Goal: Information Seeking & Learning: Learn about a topic

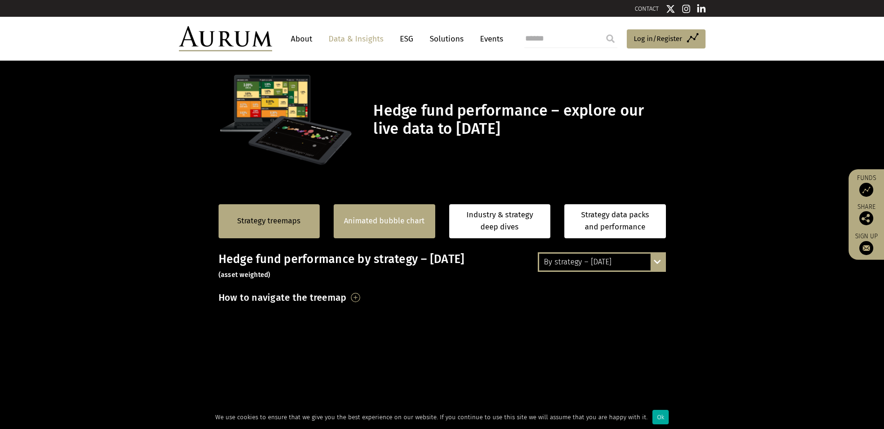
click at [381, 226] on link "Animated bubble chart" at bounding box center [384, 221] width 81 height 12
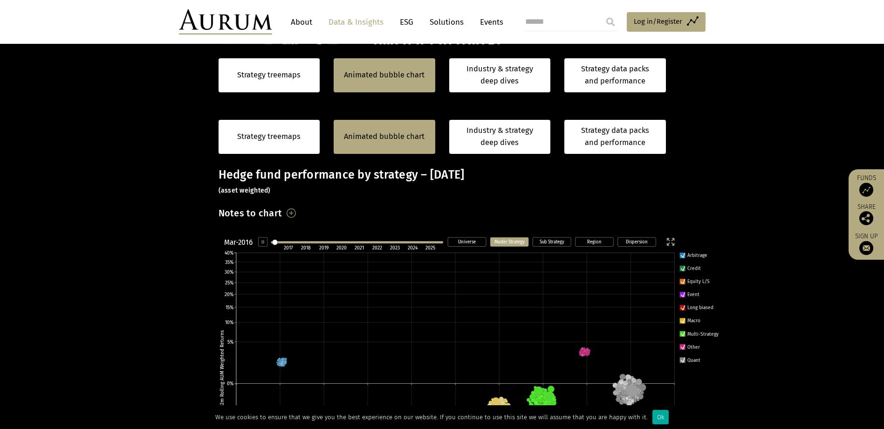
scroll to position [224, 0]
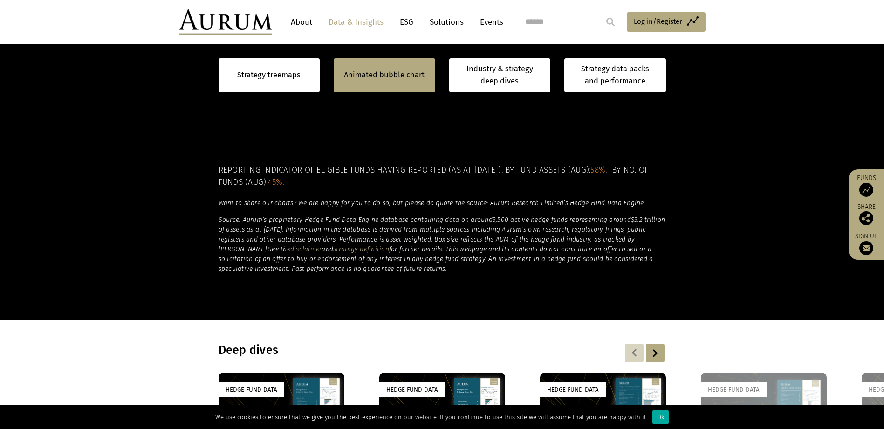
scroll to position [457, 0]
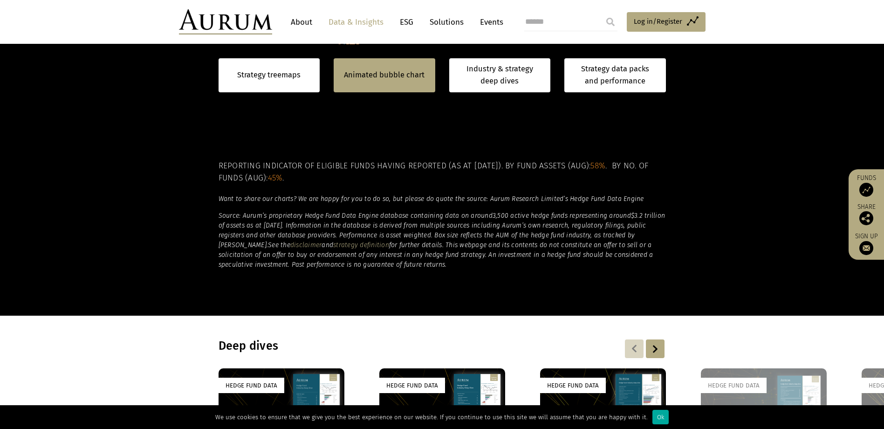
drag, startPoint x: 220, startPoint y: 161, endPoint x: 379, endPoint y: 166, distance: 159.5
click at [370, 166] on div "Region: [GEOGRAPHIC_DATA] AUM: $2,185.25B 12m Profit: $181.20B 12m Net Flows: $…" at bounding box center [470, 14] width 517 height 307
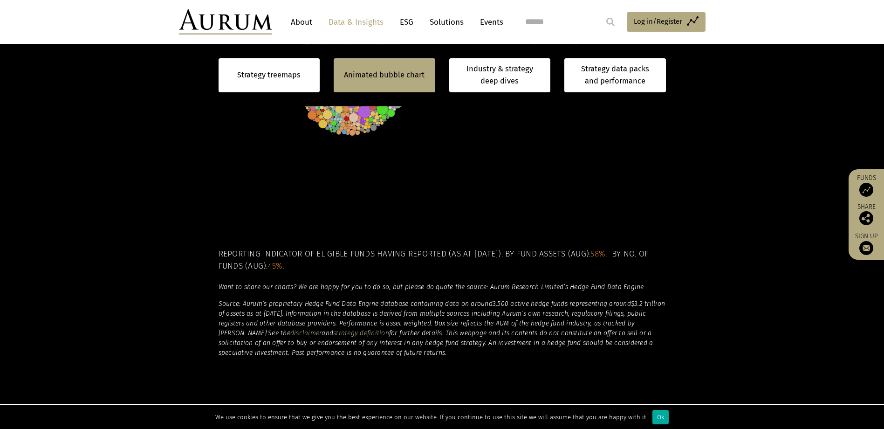
scroll to position [369, 0]
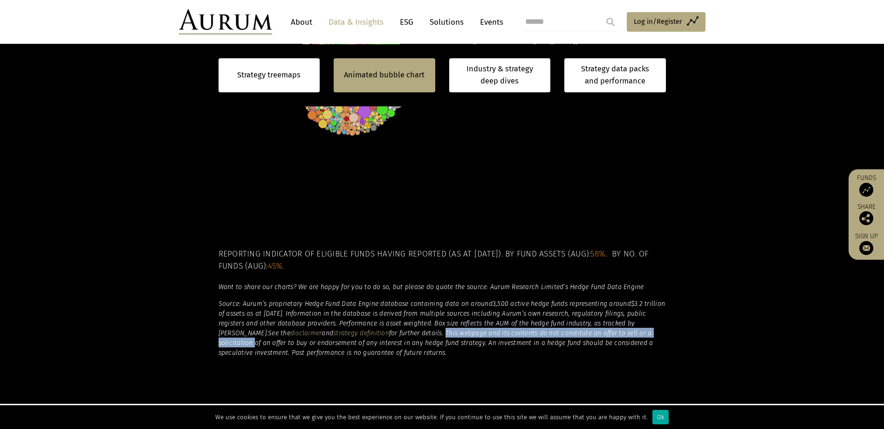
drag, startPoint x: 401, startPoint y: 331, endPoint x: 643, endPoint y: 331, distance: 241.9
click at [643, 331] on em "for further details. This webpage and its contents do not constitute an offer t…" at bounding box center [436, 342] width 435 height 27
click at [423, 338] on h6 "Source: Aurum’s proprietary Hedge Fund Data Engine database containing data on …" at bounding box center [442, 327] width 447 height 59
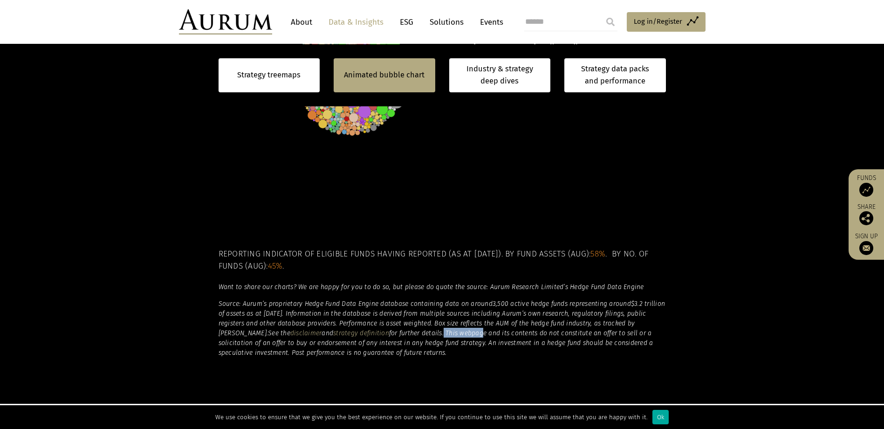
drag, startPoint x: 399, startPoint y: 329, endPoint x: 451, endPoint y: 330, distance: 51.7
click at [451, 330] on em "for further details. This webpage and its contents do not constitute an offer t…" at bounding box center [436, 342] width 435 height 27
drag, startPoint x: 451, startPoint y: 330, endPoint x: 542, endPoint y: 335, distance: 90.5
click at [542, 335] on em "for further details. This webpage and its contents do not constitute an offer t…" at bounding box center [436, 342] width 435 height 27
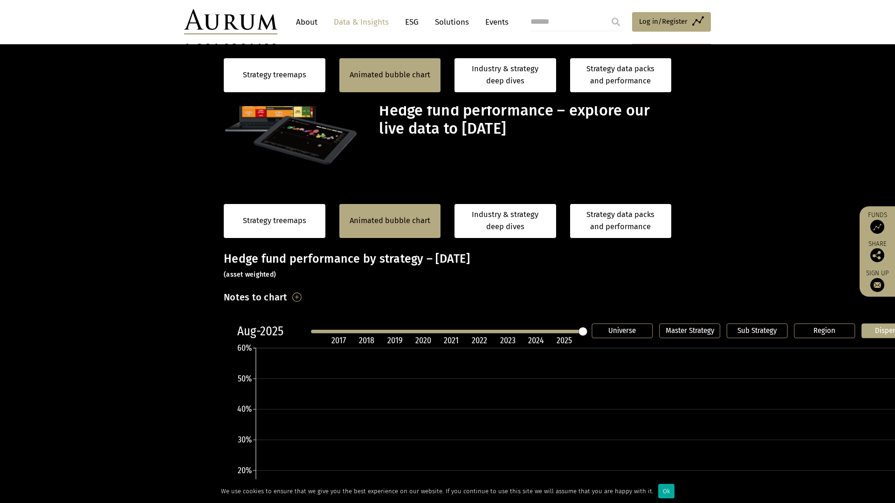
scroll to position [183, 0]
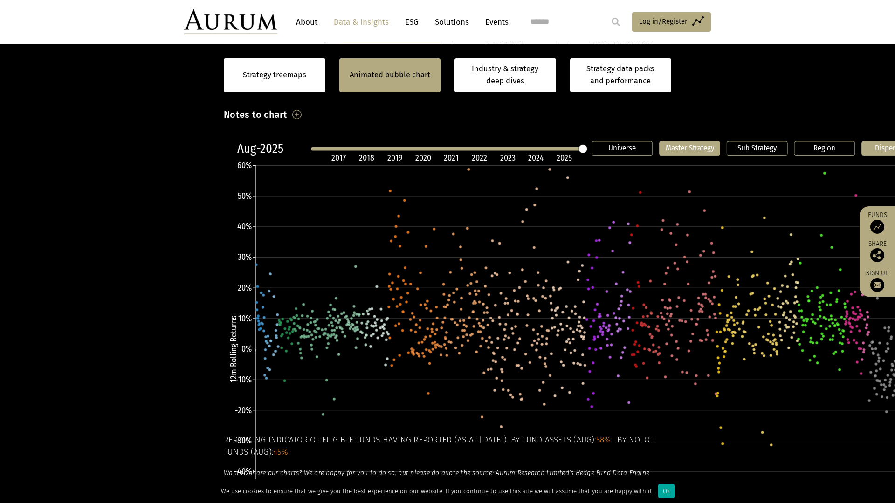
click at [609, 143] on text "Universe" at bounding box center [622, 147] width 27 height 9
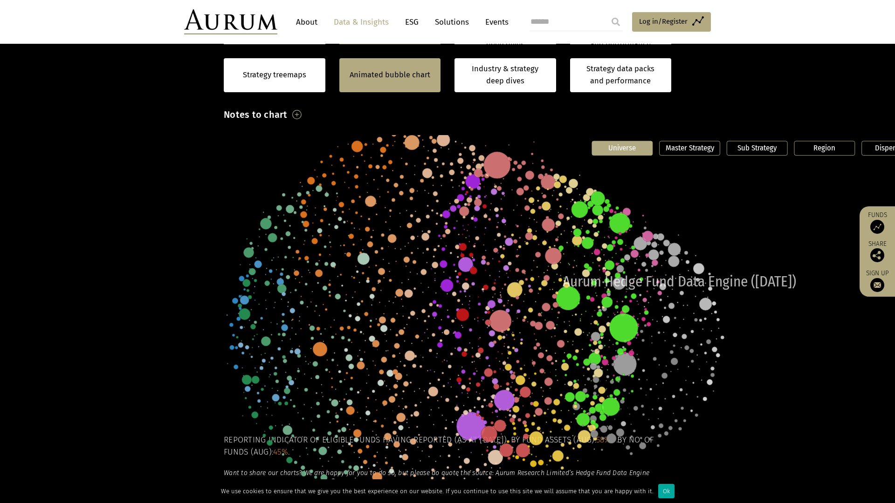
click at [354, 149] on line at bounding box center [448, 149] width 270 height 0
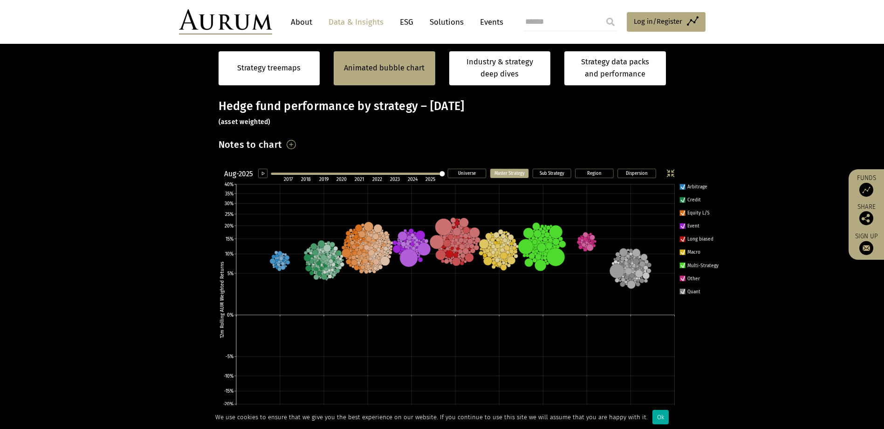
scroll to position [136, 0]
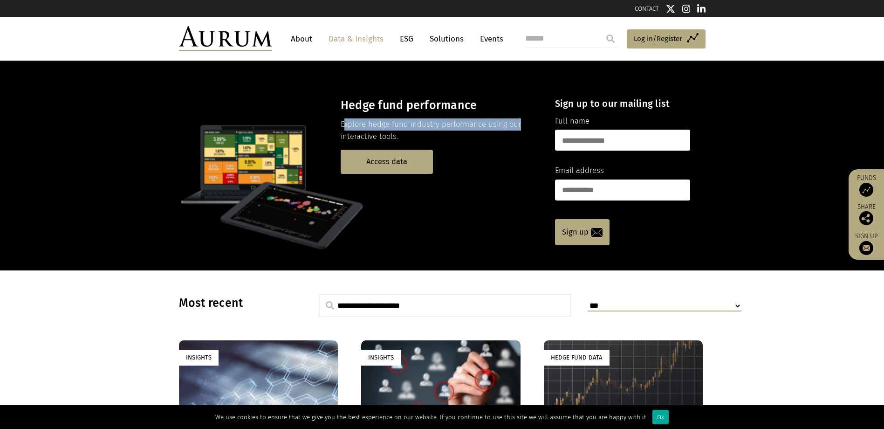
drag, startPoint x: 343, startPoint y: 123, endPoint x: 528, endPoint y: 124, distance: 185.0
click at [528, 124] on p "Explore hedge fund industry performance using our interactive tools." at bounding box center [440, 130] width 198 height 25
click at [471, 263] on div "Hedge fund performance Explore hedge fund industry performance using our intera…" at bounding box center [442, 166] width 884 height 210
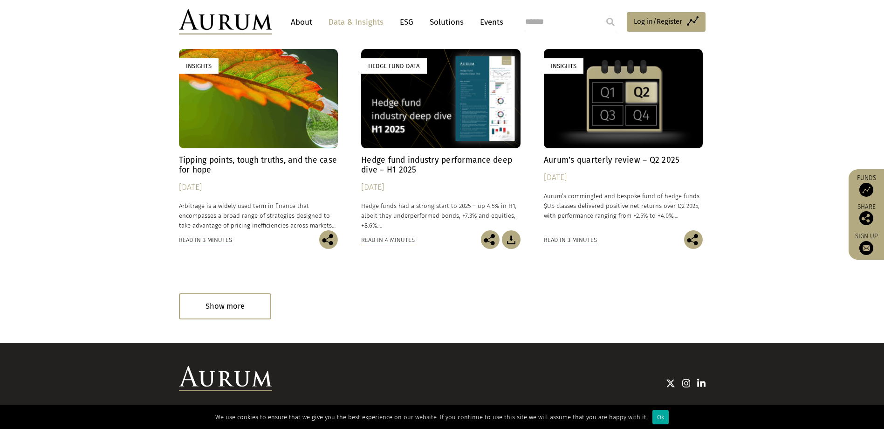
scroll to position [550, 0]
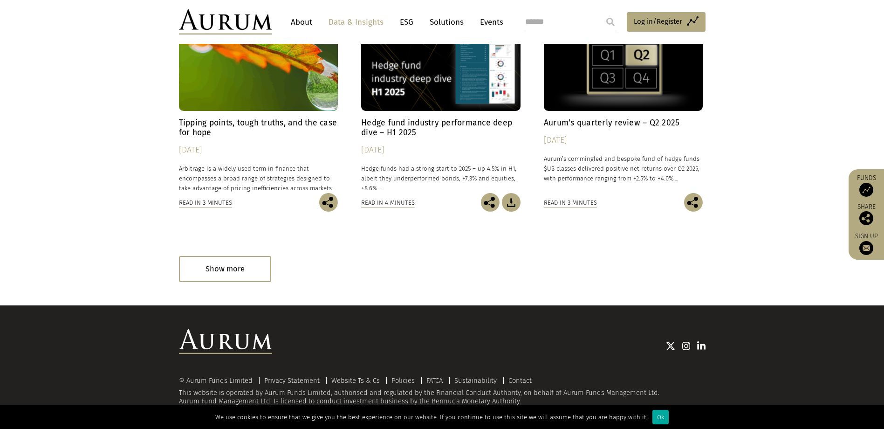
click at [164, 143] on section "**********" at bounding box center [442, 12] width 884 height 584
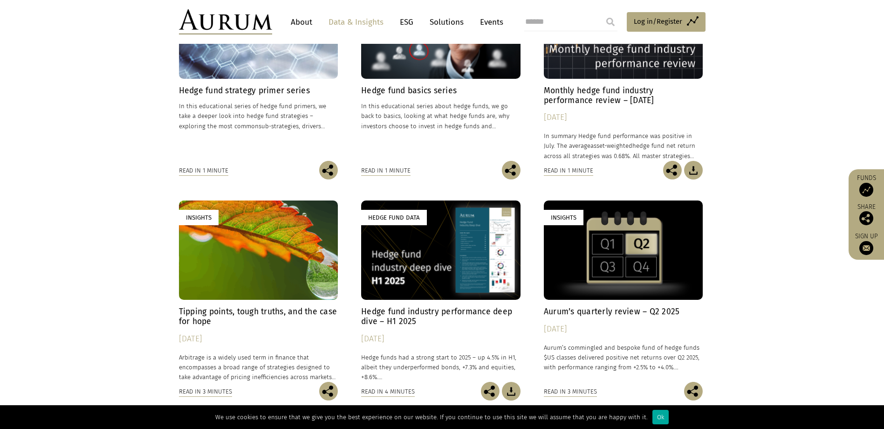
scroll to position [364, 0]
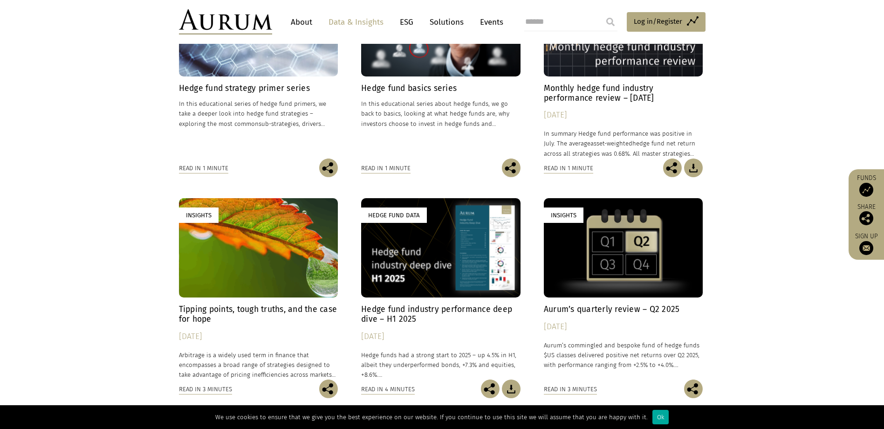
click at [471, 283] on div "Hedge Fund Data" at bounding box center [440, 247] width 159 height 99
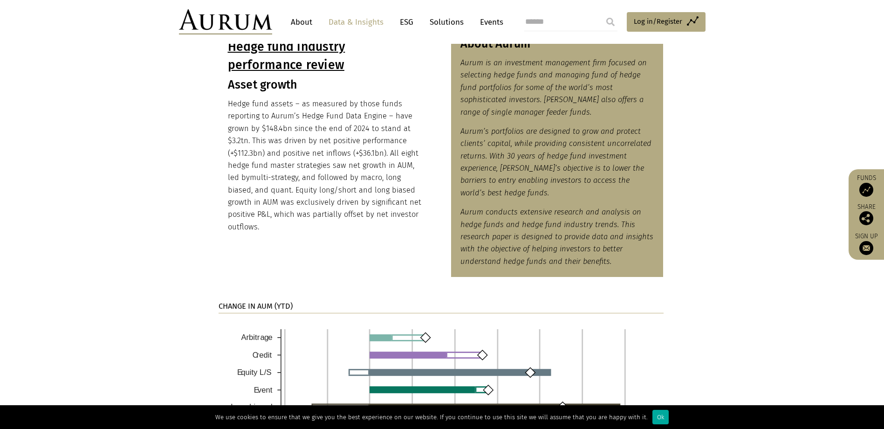
scroll to position [652, 0]
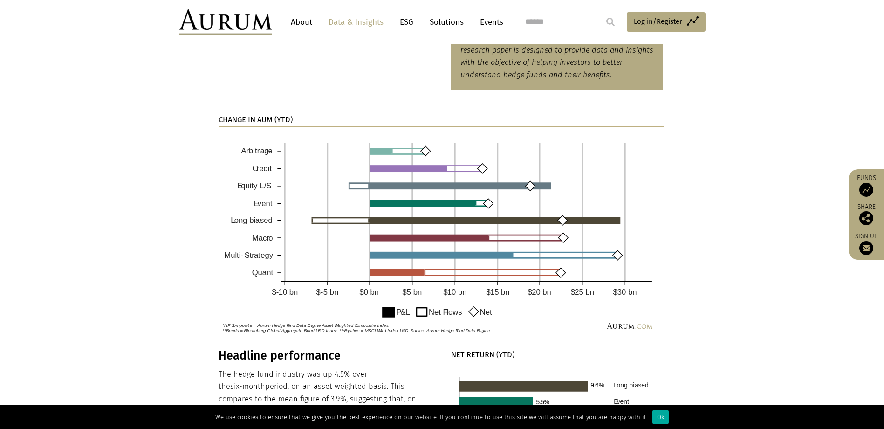
click at [416, 148] on img at bounding box center [441, 235] width 445 height 203
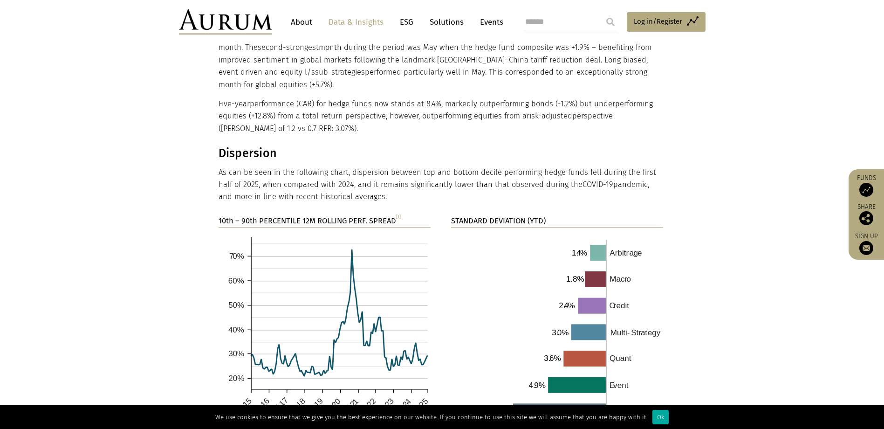
scroll to position [1491, 0]
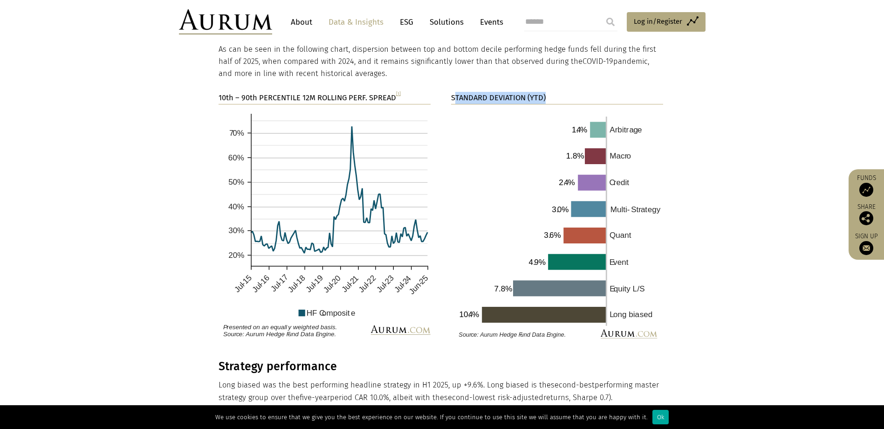
drag, startPoint x: 453, startPoint y: 74, endPoint x: 550, endPoint y: 76, distance: 97.0
click at [550, 92] on p "STANDARD DEVIATION (YTD)" at bounding box center [557, 98] width 213 height 13
click at [569, 238] on img at bounding box center [557, 229] width 213 height 236
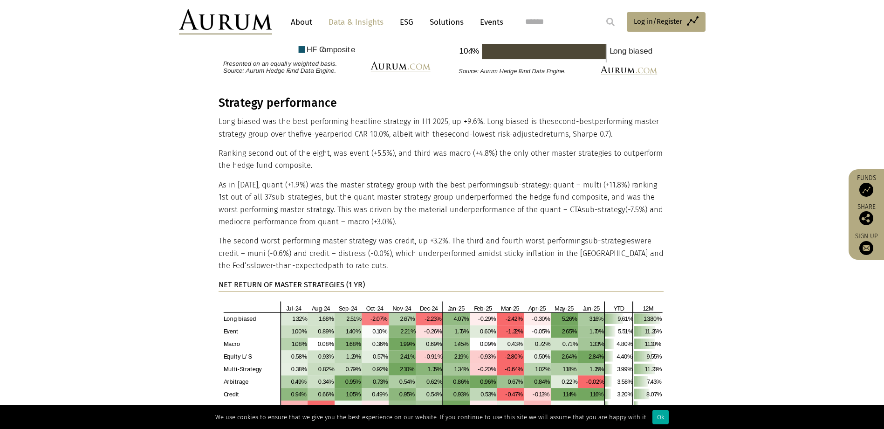
scroll to position [1771, 0]
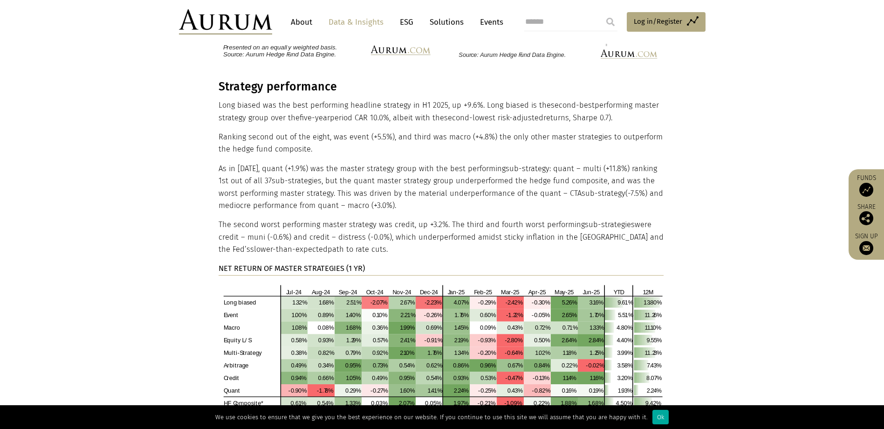
drag, startPoint x: 220, startPoint y: 76, endPoint x: 432, endPoint y: 179, distance: 235.5
click at [432, 179] on div "Strategy performance Long biased was the best performing headline strategy in H…" at bounding box center [441, 265] width 445 height 370
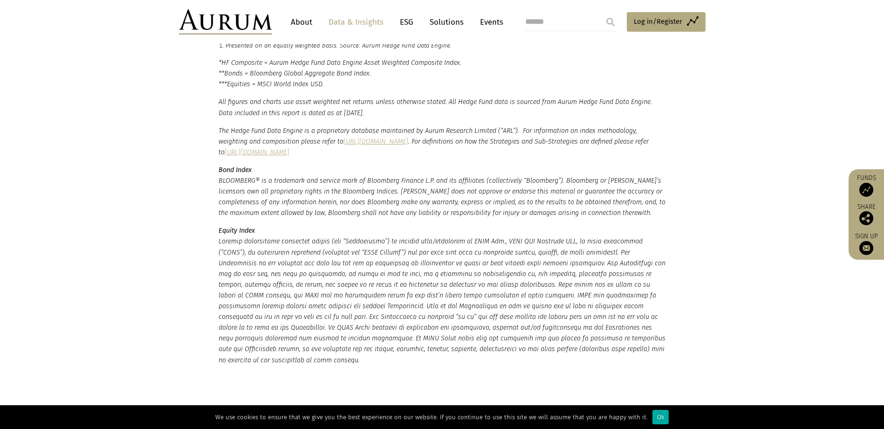
scroll to position [2196, 0]
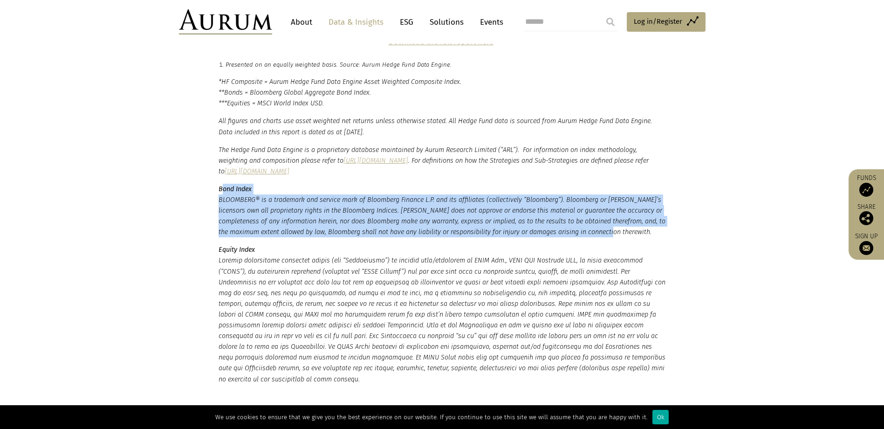
drag, startPoint x: 220, startPoint y: 164, endPoint x: 651, endPoint y: 204, distance: 432.5
click at [651, 204] on p "Bond Index BLOOMBERG® is a trademark and service mark of Bloomberg Finance L.P.…" at bounding box center [442, 211] width 447 height 54
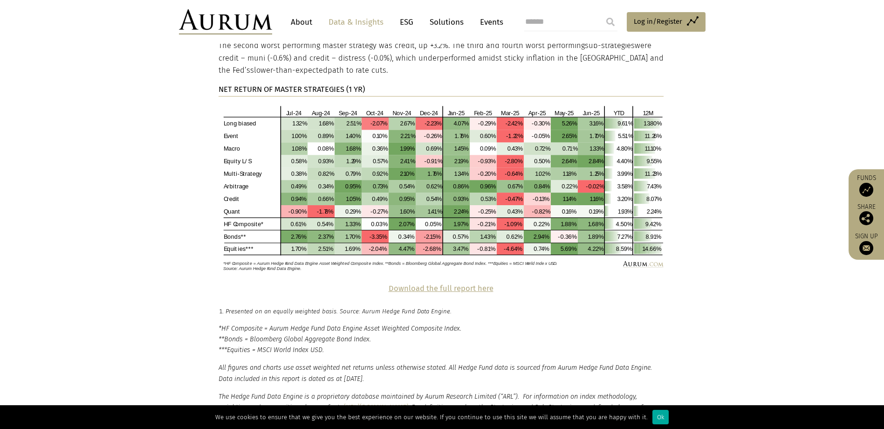
scroll to position [2057, 0]
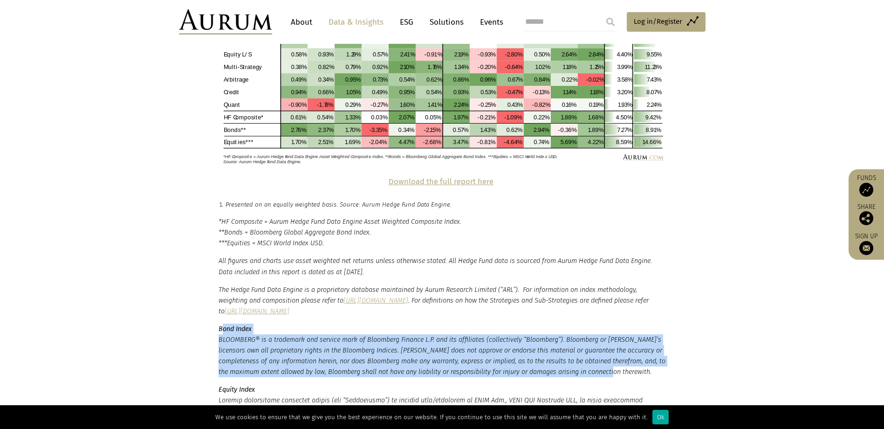
drag, startPoint x: 220, startPoint y: 178, endPoint x: 351, endPoint y: 223, distance: 138.7
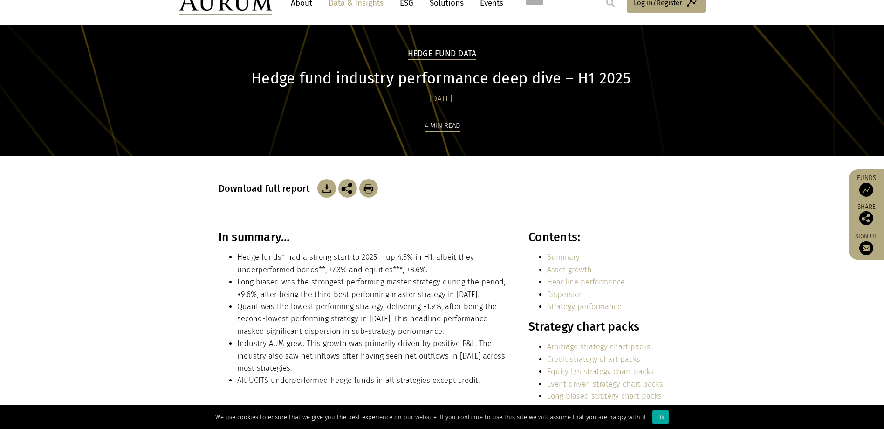
scroll to position [0, 0]
